Goal: Task Accomplishment & Management: Manage account settings

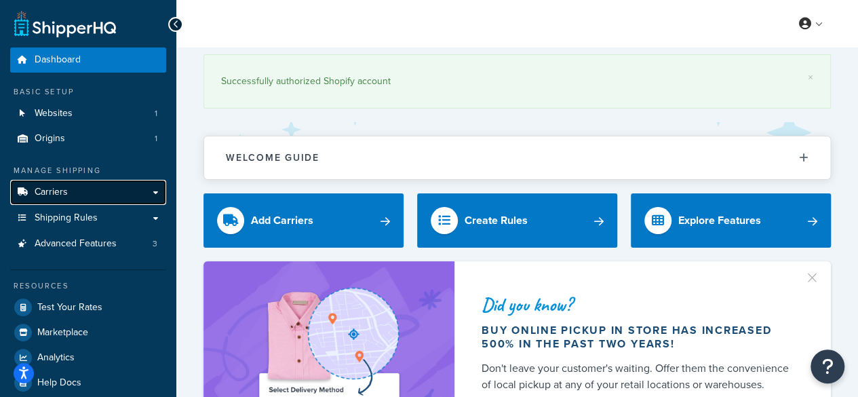
click at [51, 195] on span "Carriers" at bounding box center [51, 192] width 33 height 12
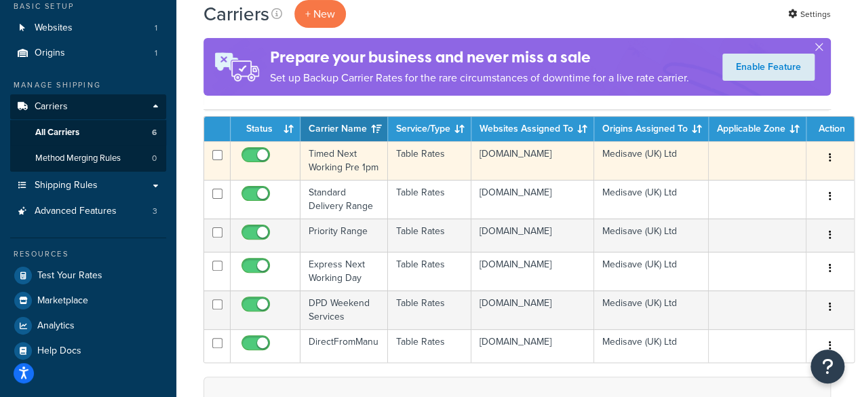
scroll to position [136, 0]
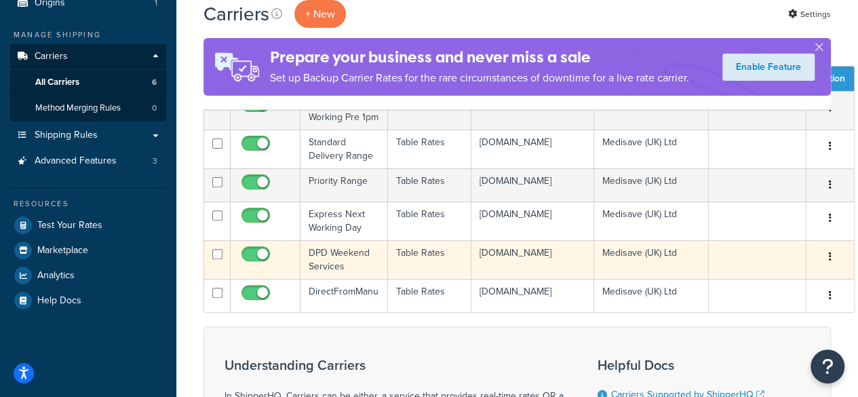
click at [250, 266] on input "checkbox" at bounding box center [257, 257] width 37 height 17
checkbox input "false"
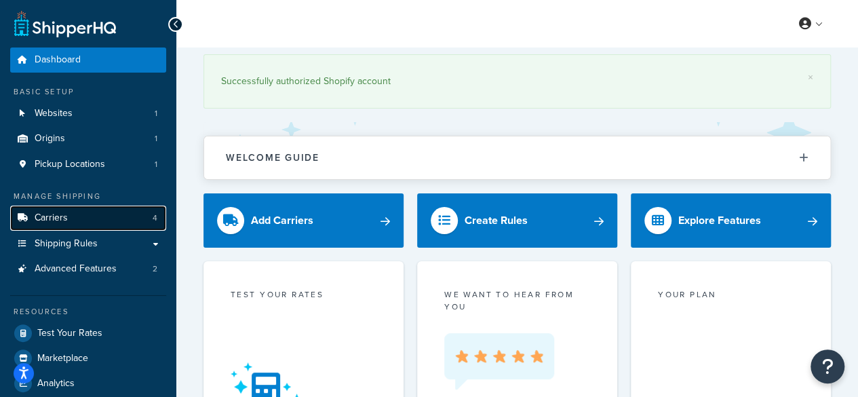
click at [71, 216] on link "Carriers 4" at bounding box center [88, 217] width 156 height 25
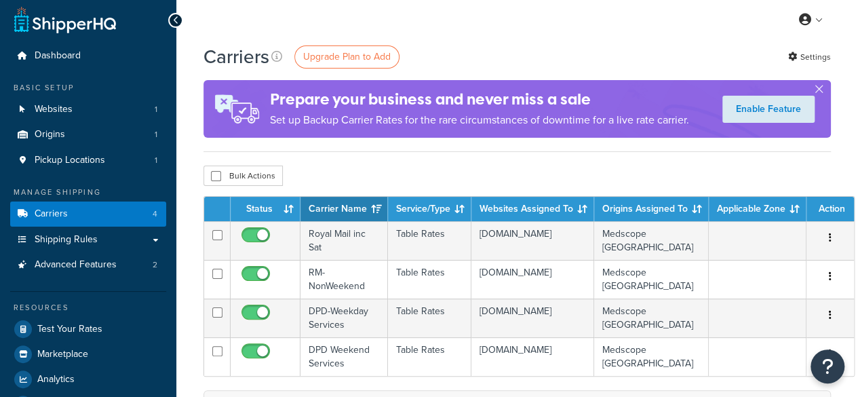
scroll to position [68, 0]
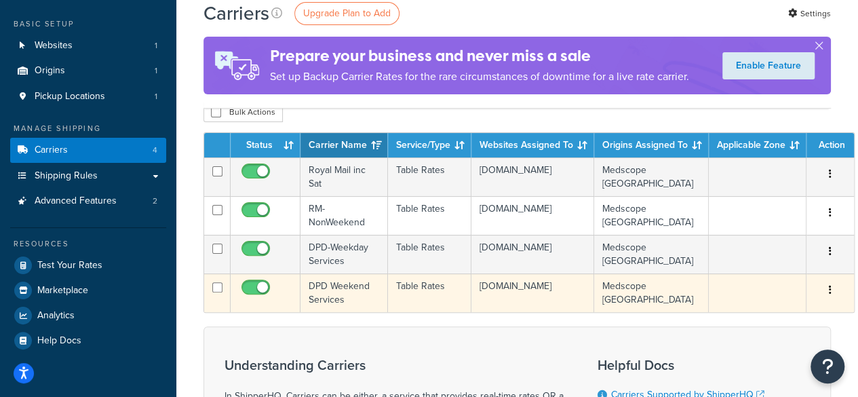
click at [247, 283] on input "checkbox" at bounding box center [257, 290] width 37 height 17
checkbox input "false"
